Goal: Transaction & Acquisition: Purchase product/service

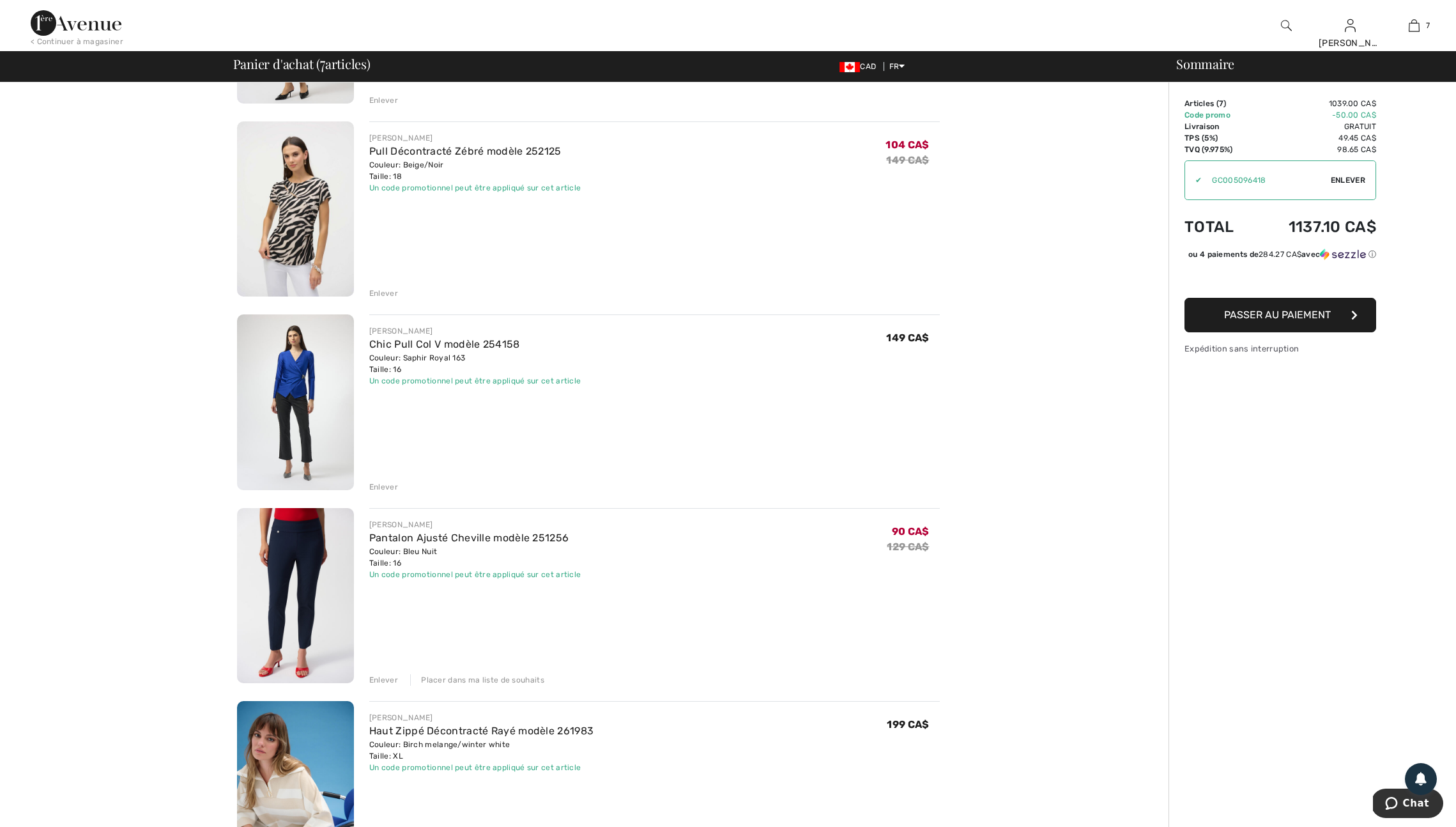
scroll to position [269, 0]
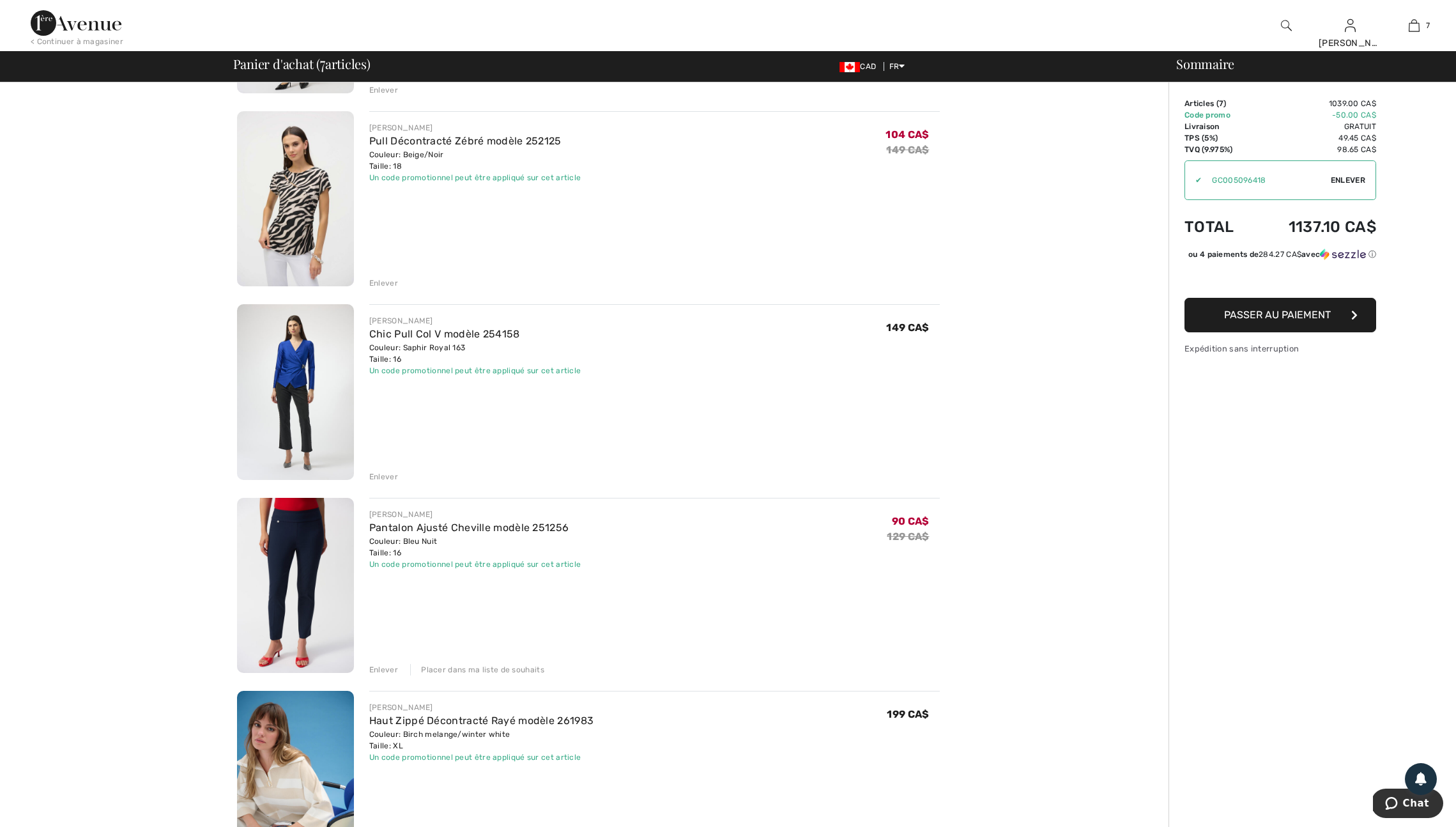
click at [389, 482] on div "Enlever" at bounding box center [383, 477] width 28 height 11
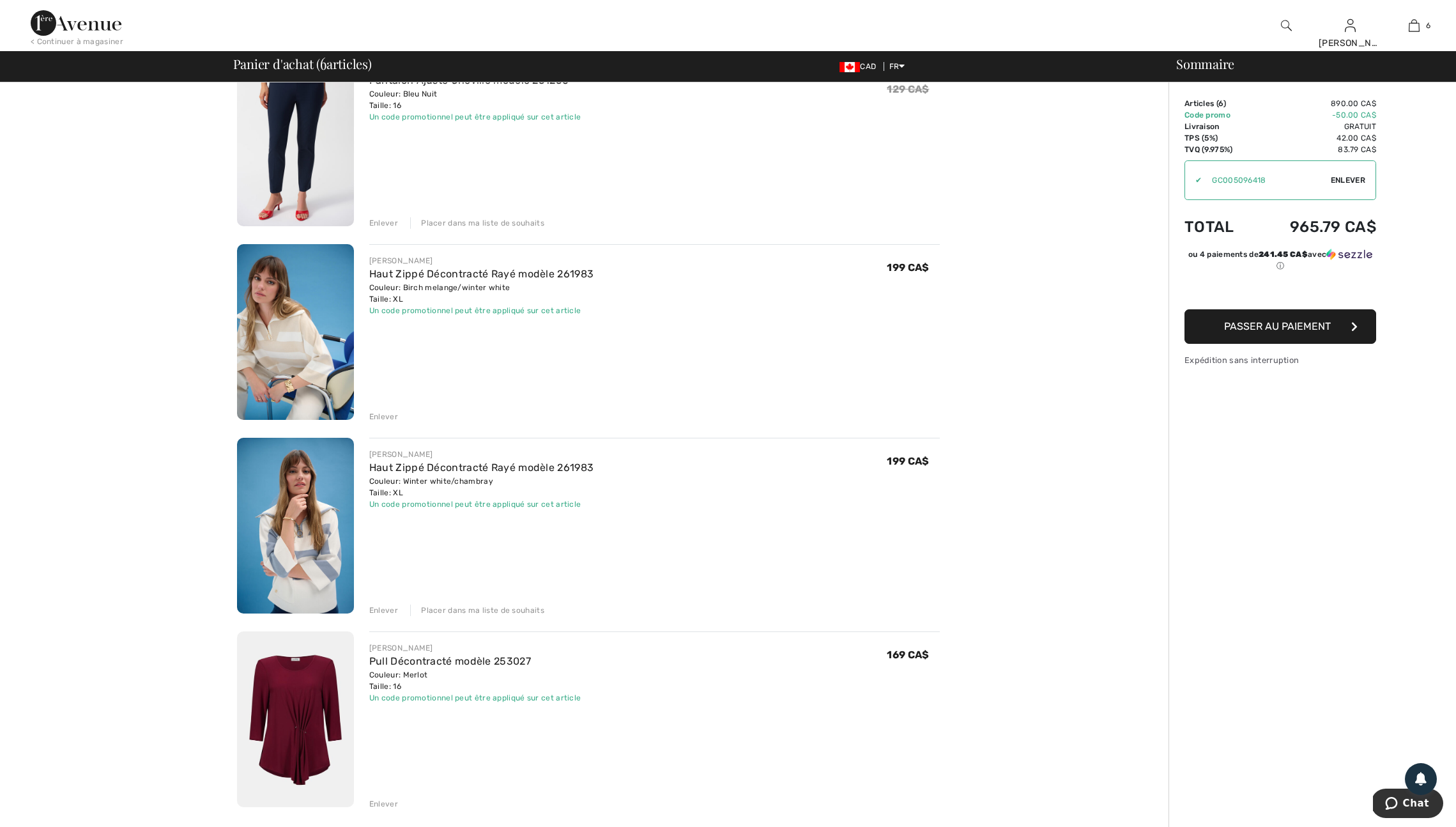
scroll to position [524, 0]
click at [298, 384] on img at bounding box center [296, 331] width 117 height 176
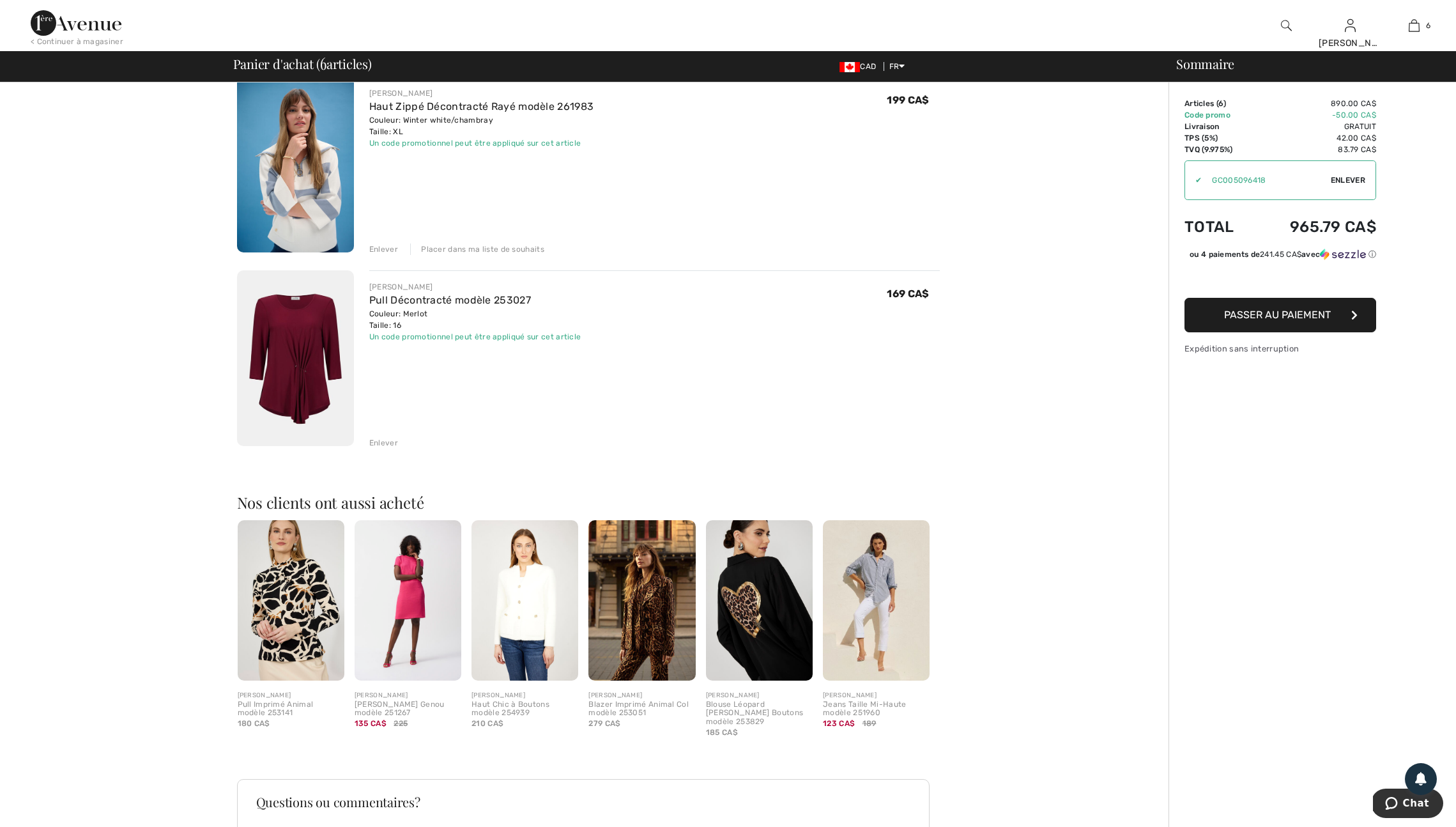
scroll to position [895, 0]
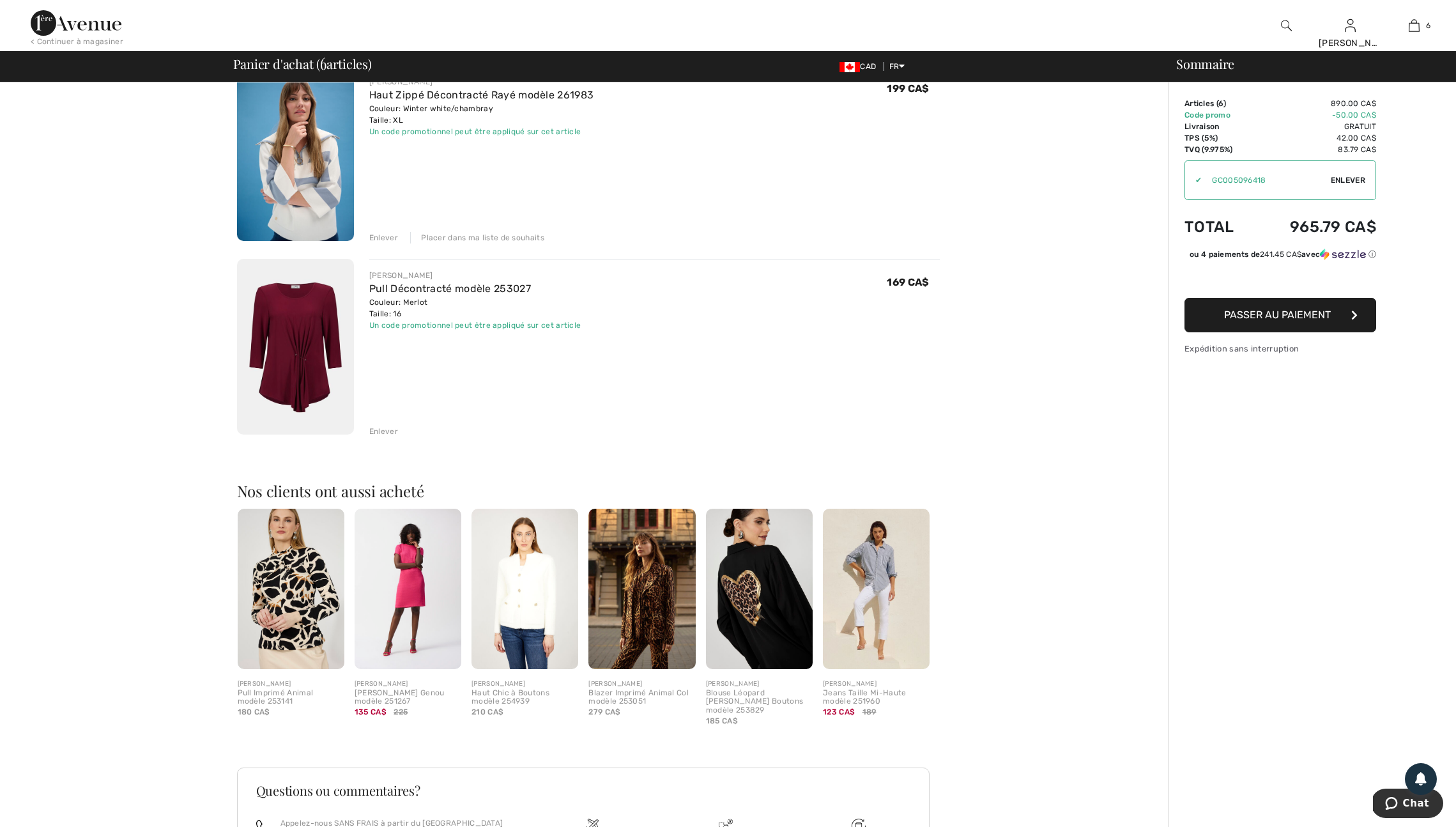
drag, startPoint x: 390, startPoint y: 472, endPoint x: 397, endPoint y: 474, distance: 7.3
click at [389, 437] on div "Enlever" at bounding box center [383, 431] width 28 height 11
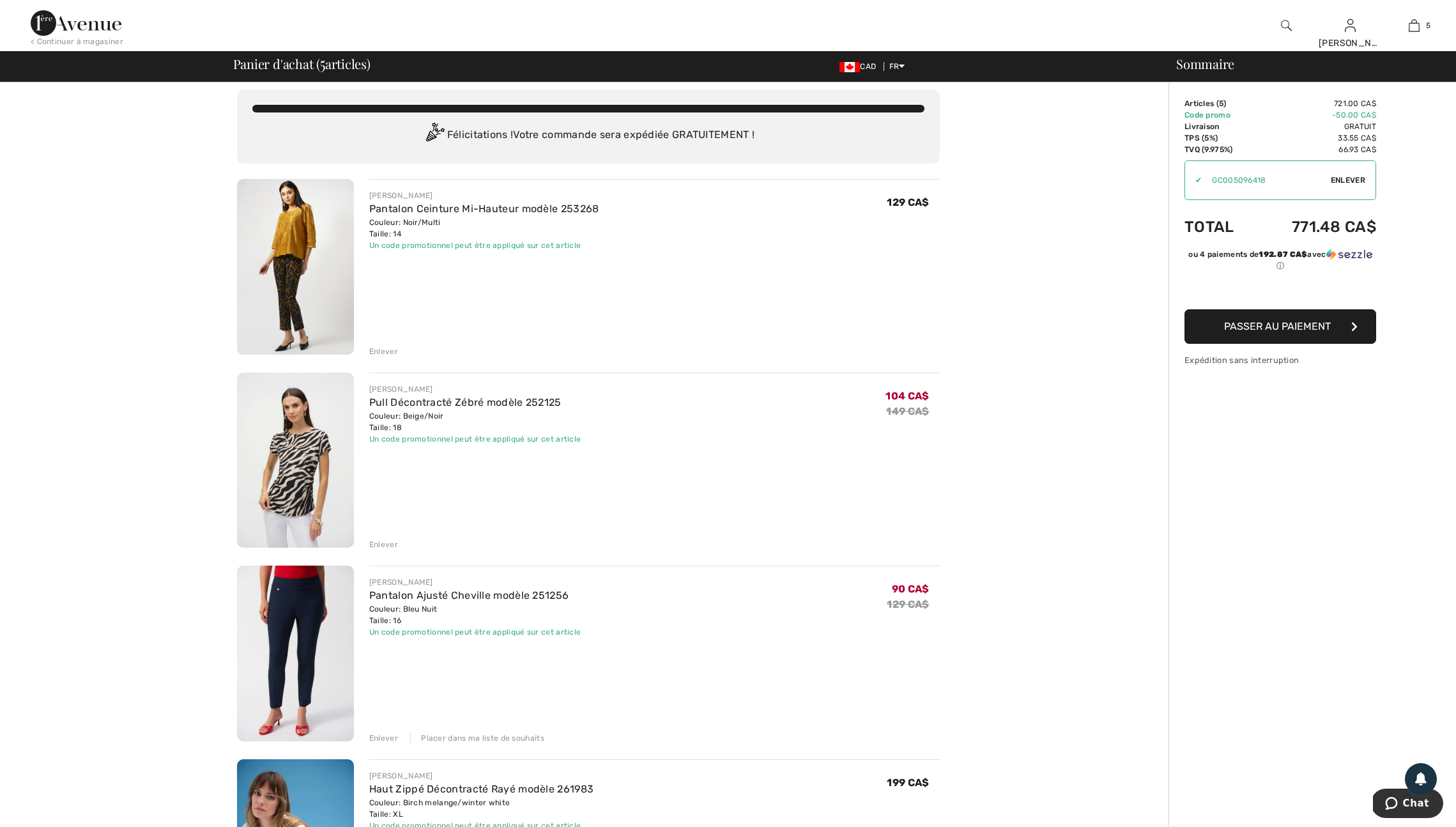
scroll to position [0, 0]
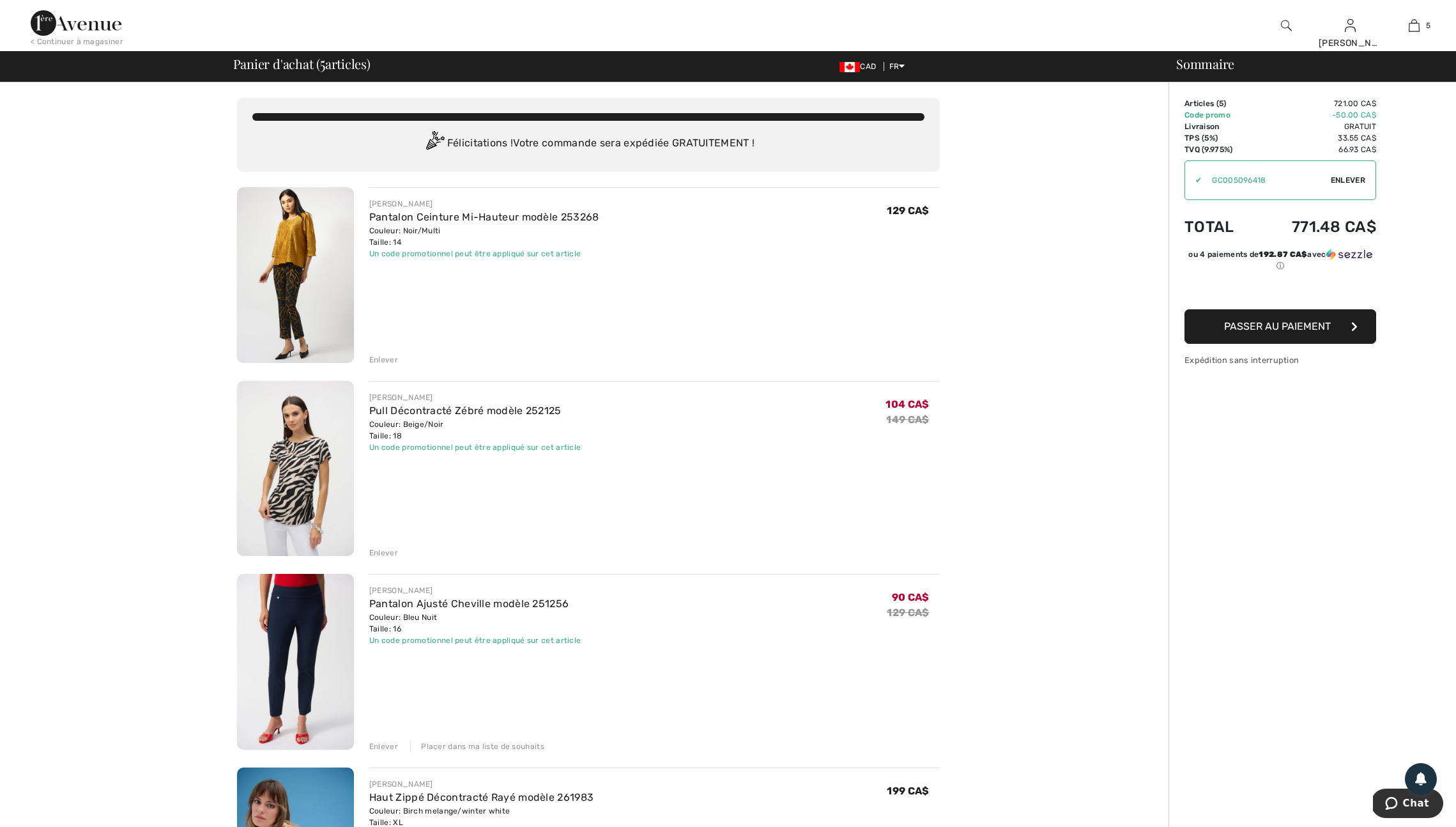
click at [290, 311] on img at bounding box center [296, 275] width 117 height 176
drag, startPoint x: 388, startPoint y: 375, endPoint x: 395, endPoint y: 380, distance: 8.6
click at [388, 365] on div "Enlever" at bounding box center [383, 360] width 28 height 11
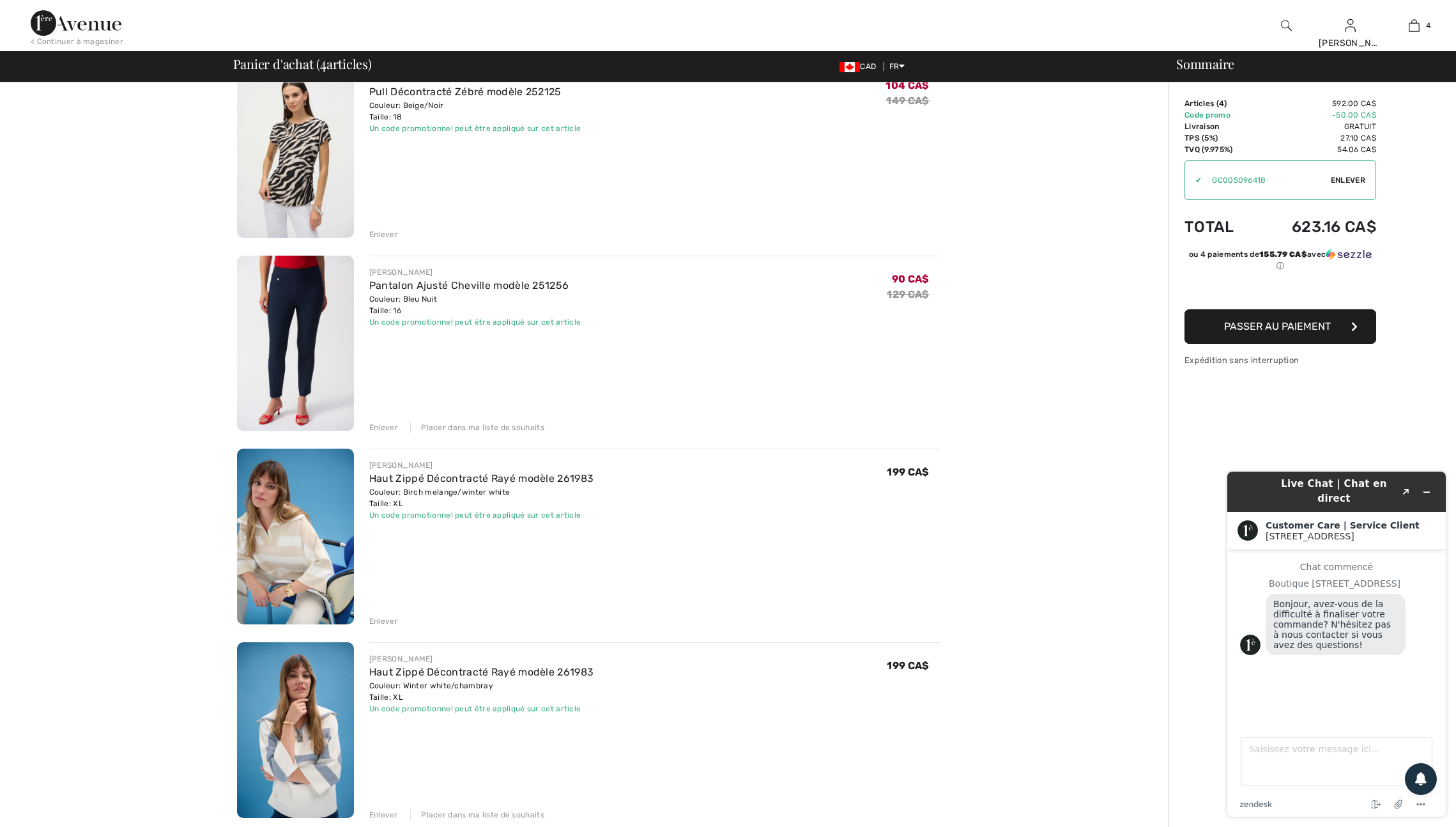
scroll to position [124, 0]
click at [383, 435] on div "Enlever" at bounding box center [383, 429] width 28 height 11
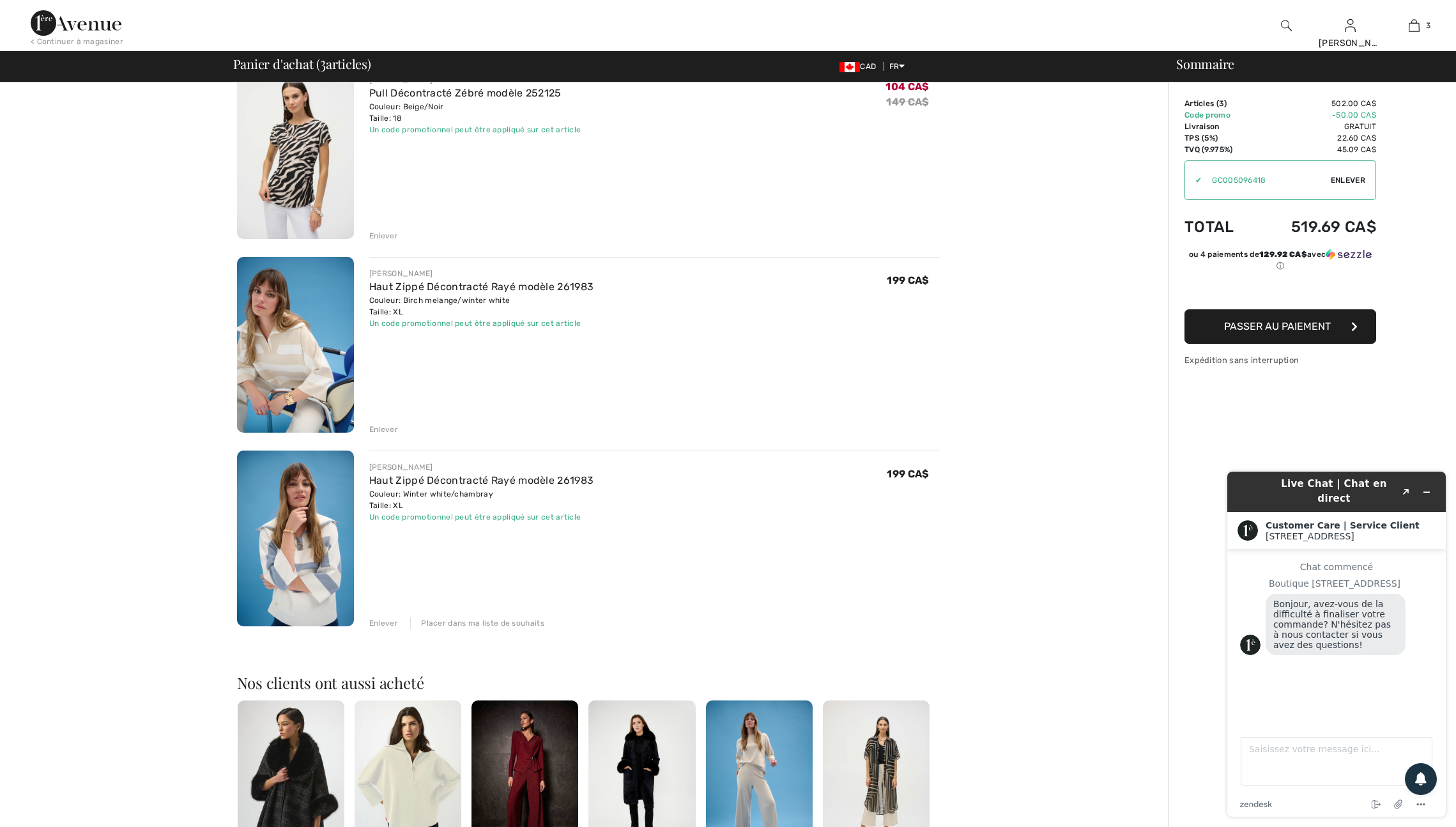
click at [291, 385] on img at bounding box center [296, 345] width 117 height 176
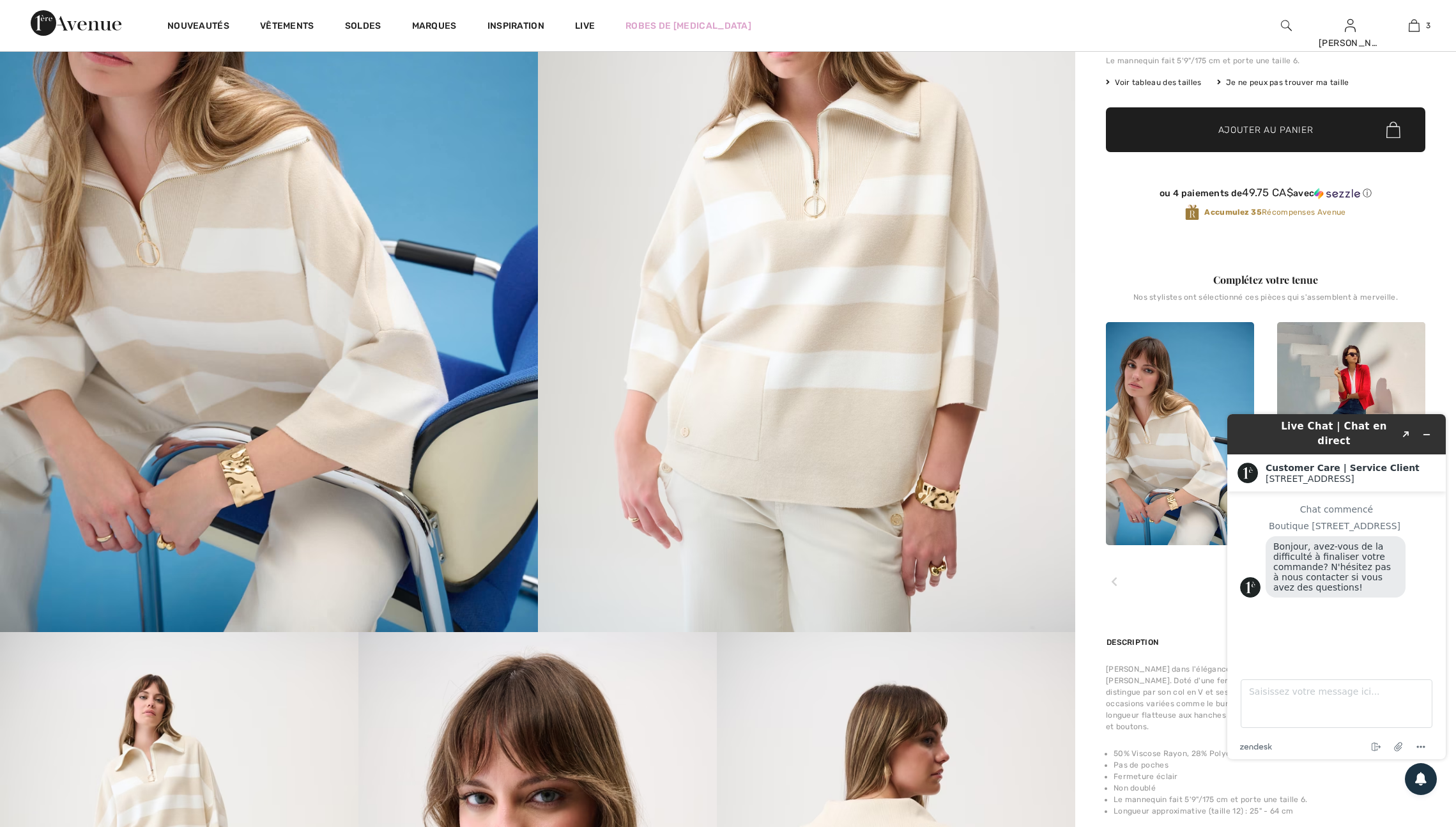
scroll to position [251, 0]
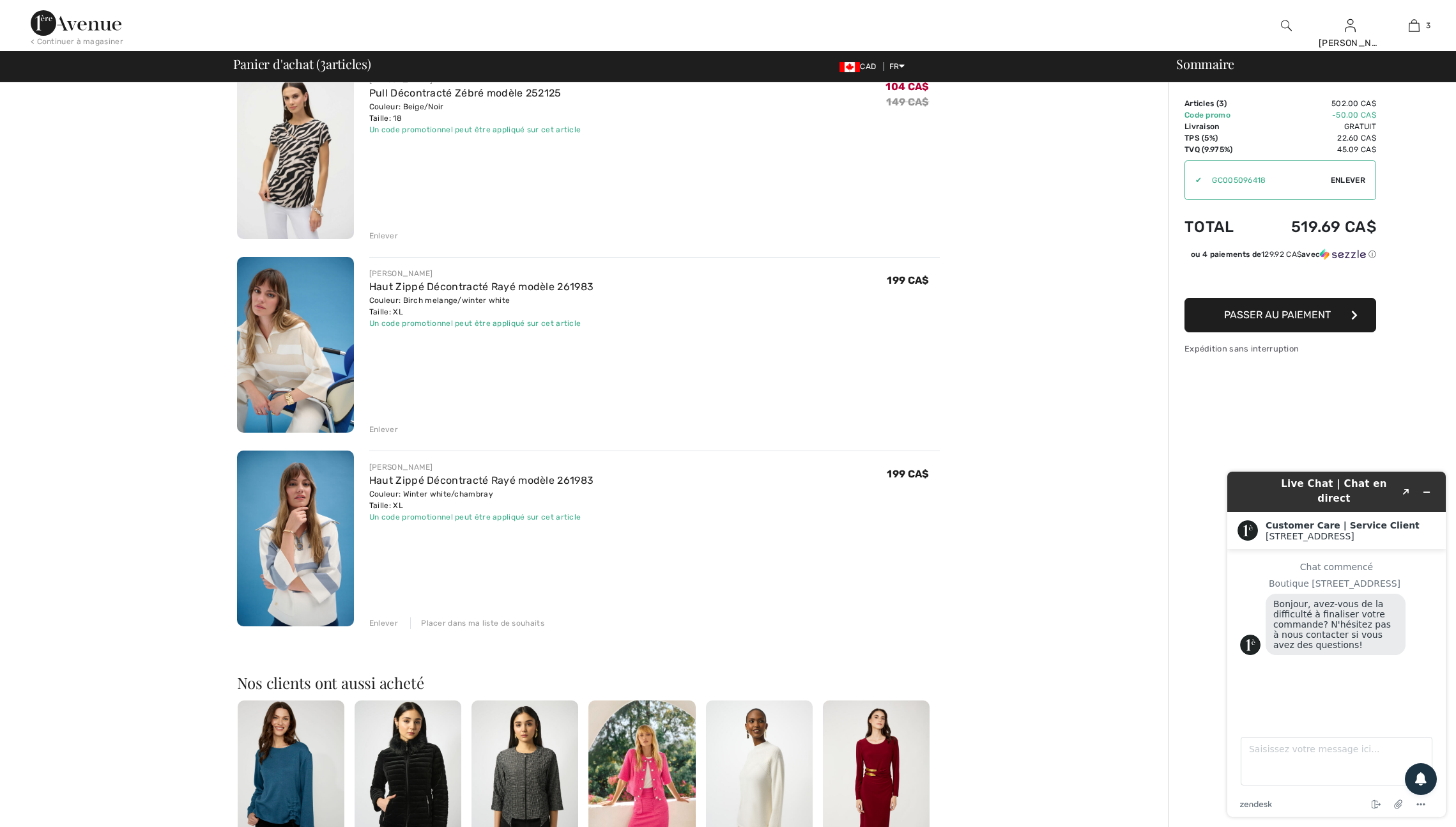
click at [306, 600] on img at bounding box center [296, 538] width 117 height 176
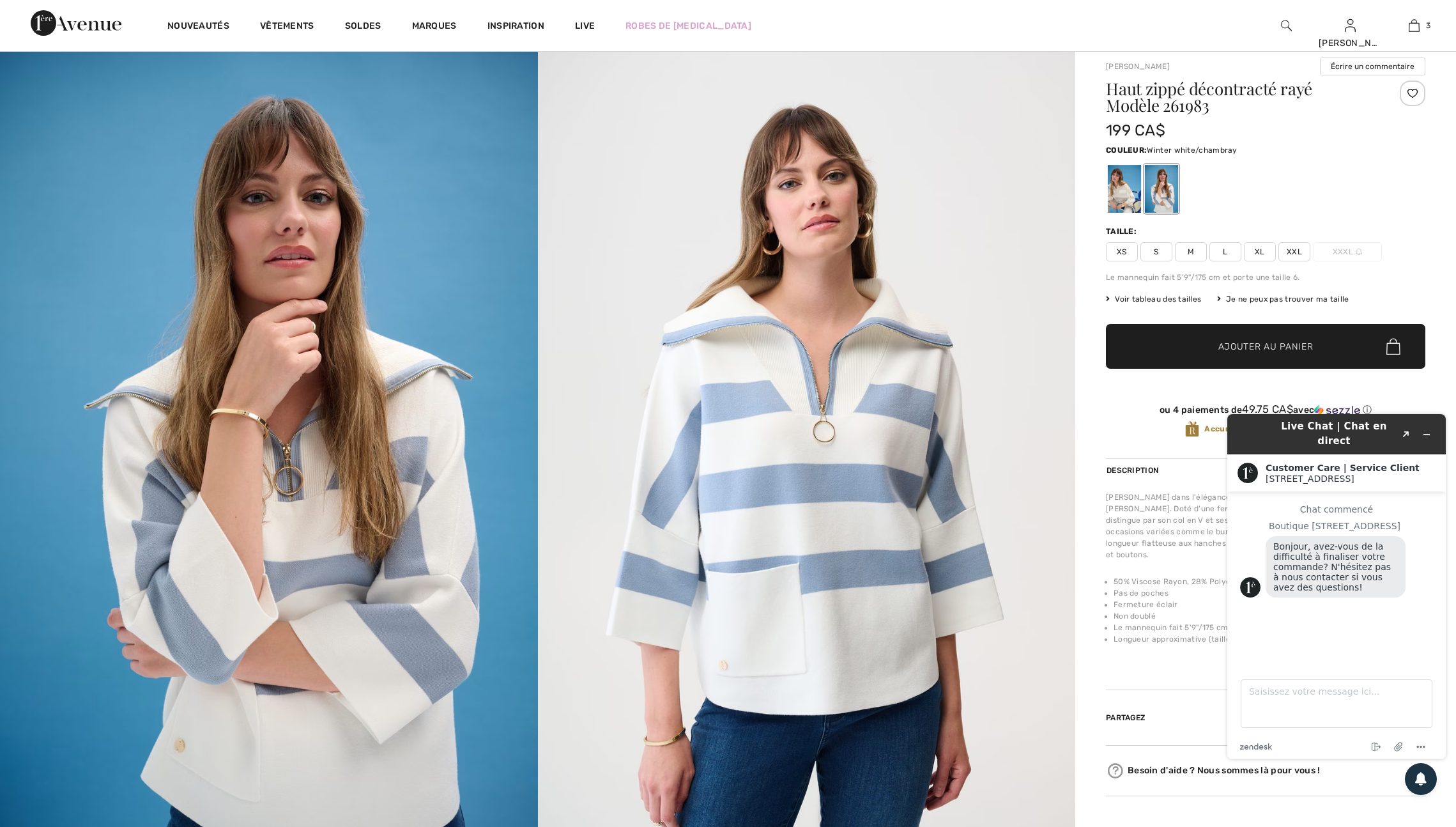
scroll to position [46, 0]
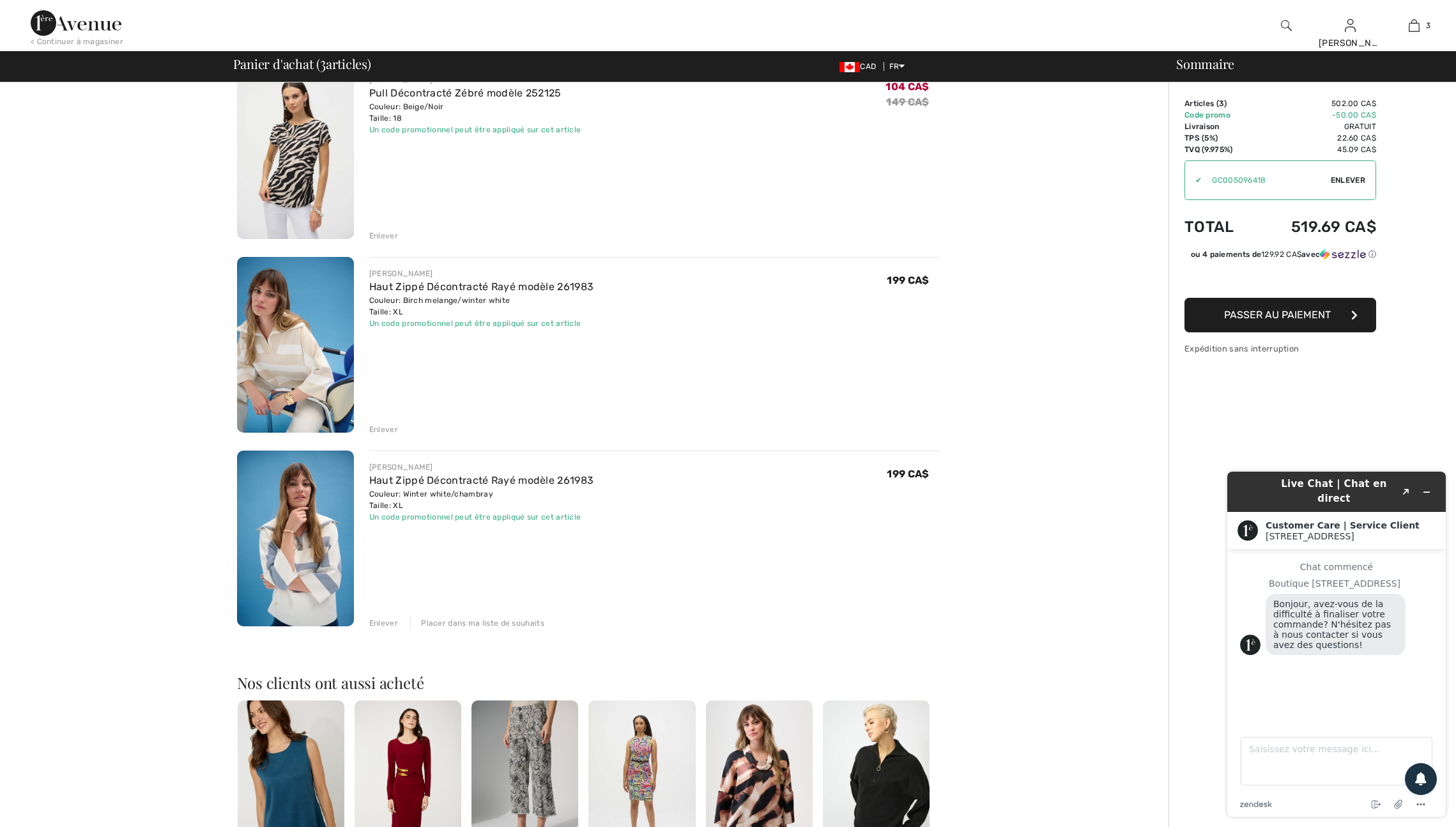
click at [390, 435] on div "Enlever" at bounding box center [383, 430] width 28 height 11
